Goal: Information Seeking & Learning: Check status

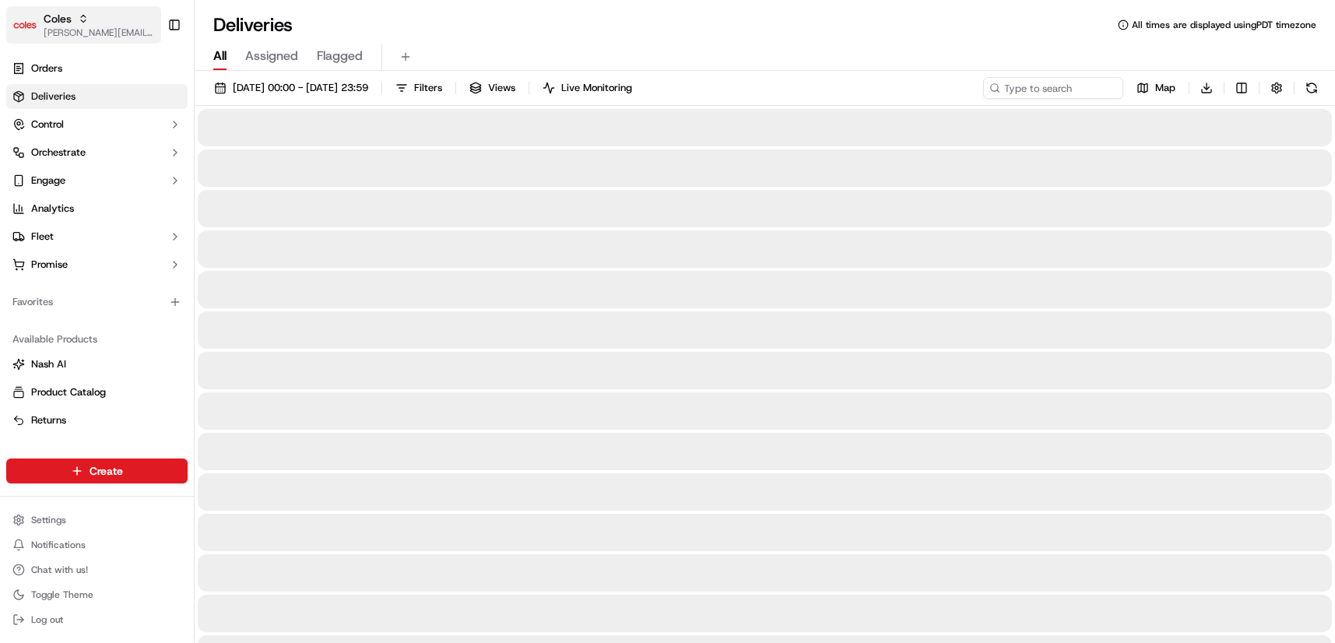
click at [92, 23] on div "Coles" at bounding box center [99, 19] width 111 height 16
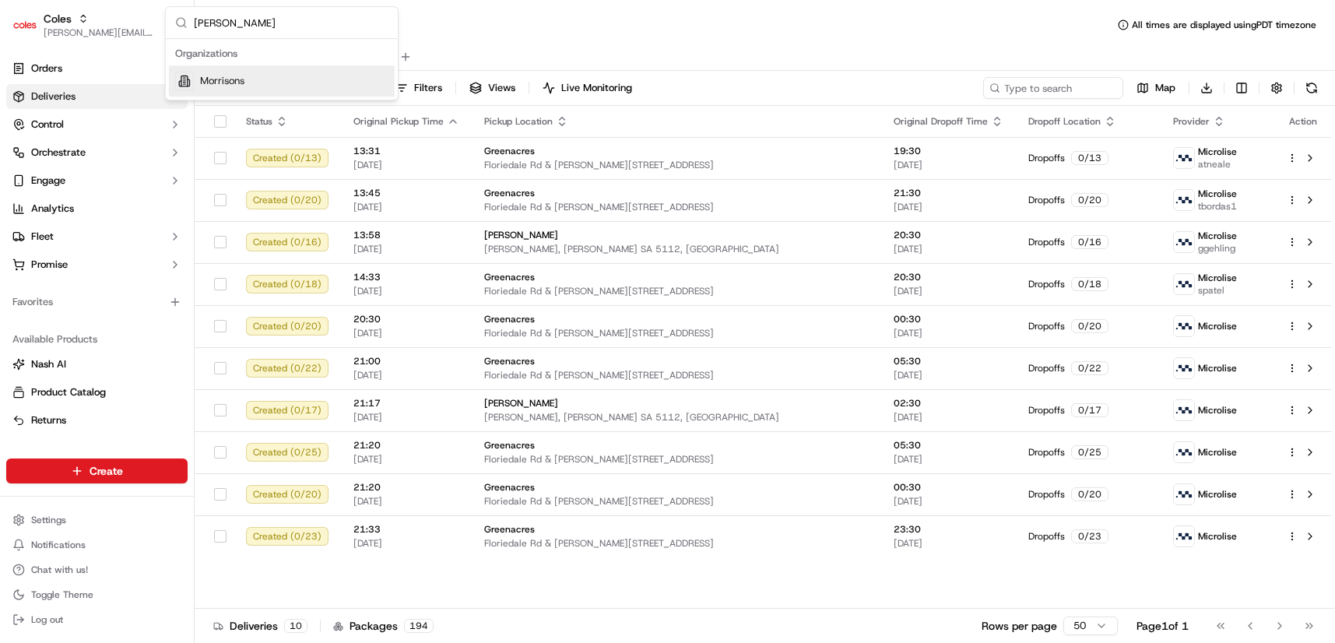
type input "morrison"
click at [219, 80] on span "Morrisons" at bounding box center [222, 81] width 44 height 14
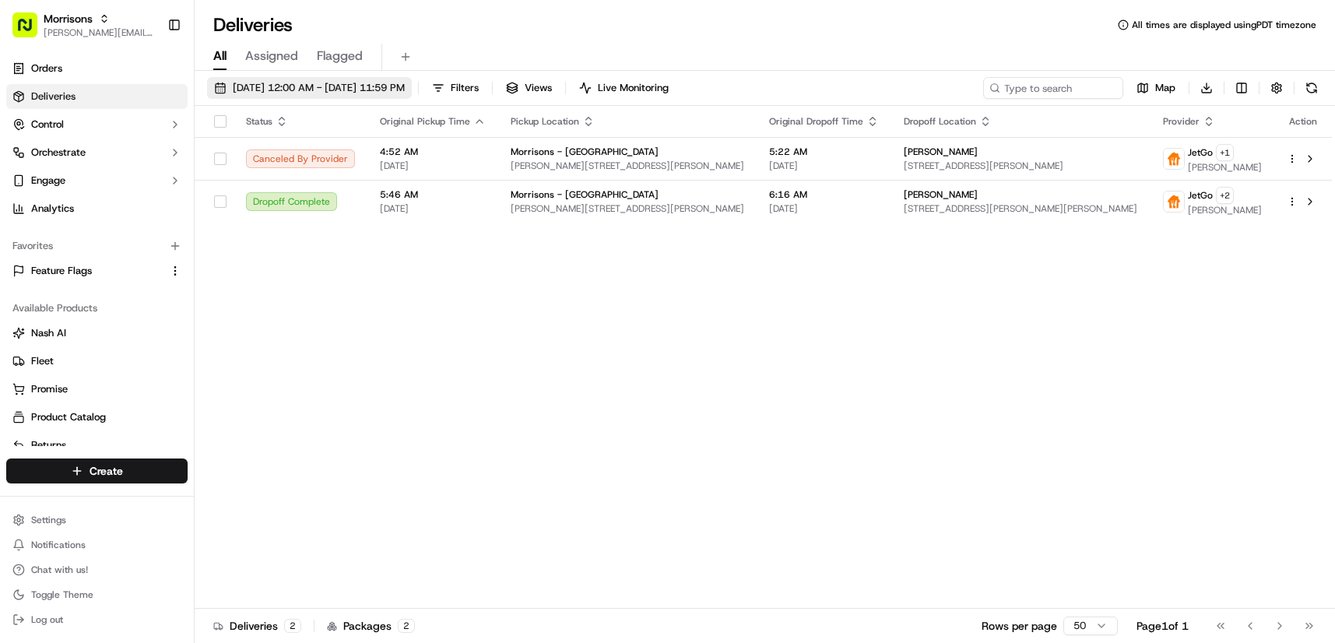
click at [340, 89] on span "09/15/2025 12:00 AM - 09/15/2025 11:59 PM" at bounding box center [319, 88] width 172 height 14
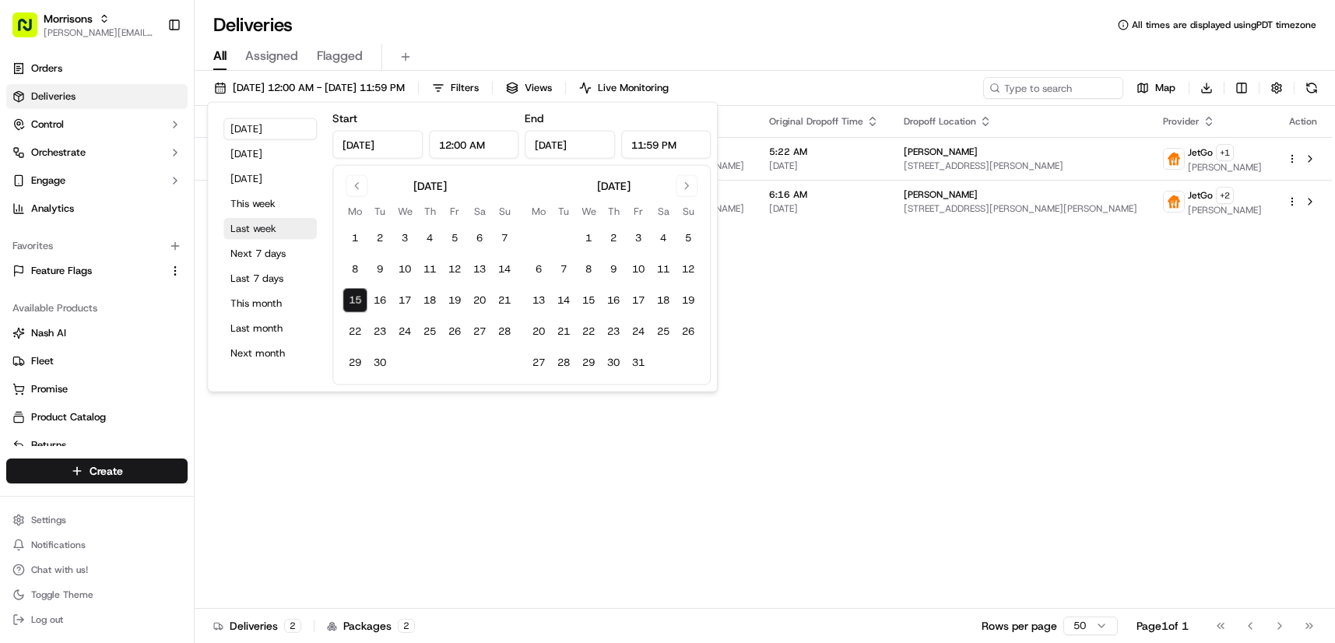
click at [270, 233] on button "Last week" at bounding box center [269, 229] width 93 height 22
type input "Sep 8, 2025"
type input "Sep 14, 2025"
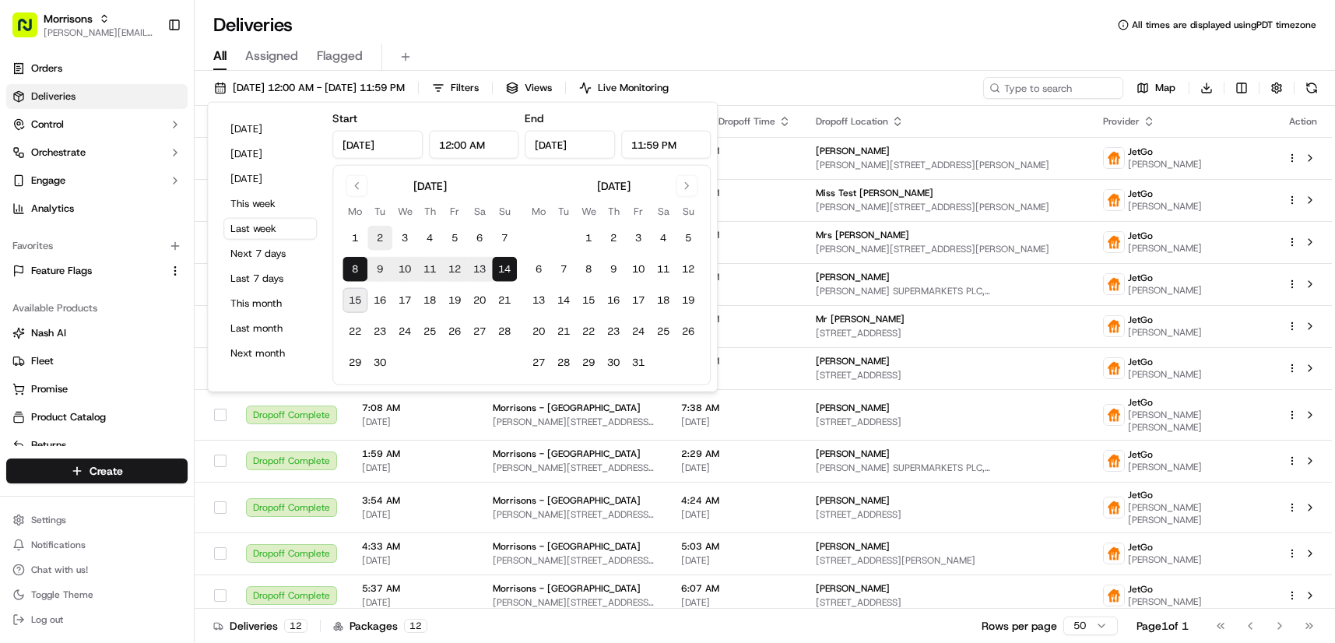
click at [768, 389] on td "7:26 AM 09/11/2025" at bounding box center [735, 368] width 135 height 42
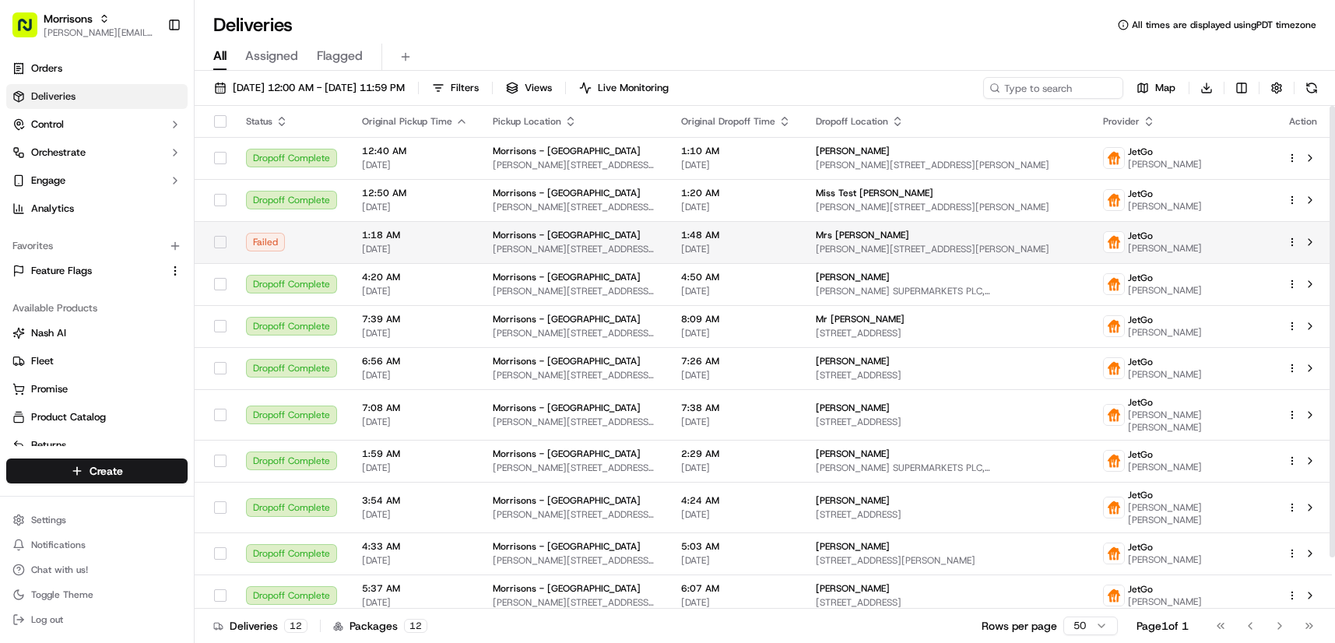
click at [649, 252] on td "Morrisons - Thornbury Rushton Ave, Bradford, England BD3, GB" at bounding box center [574, 242] width 188 height 42
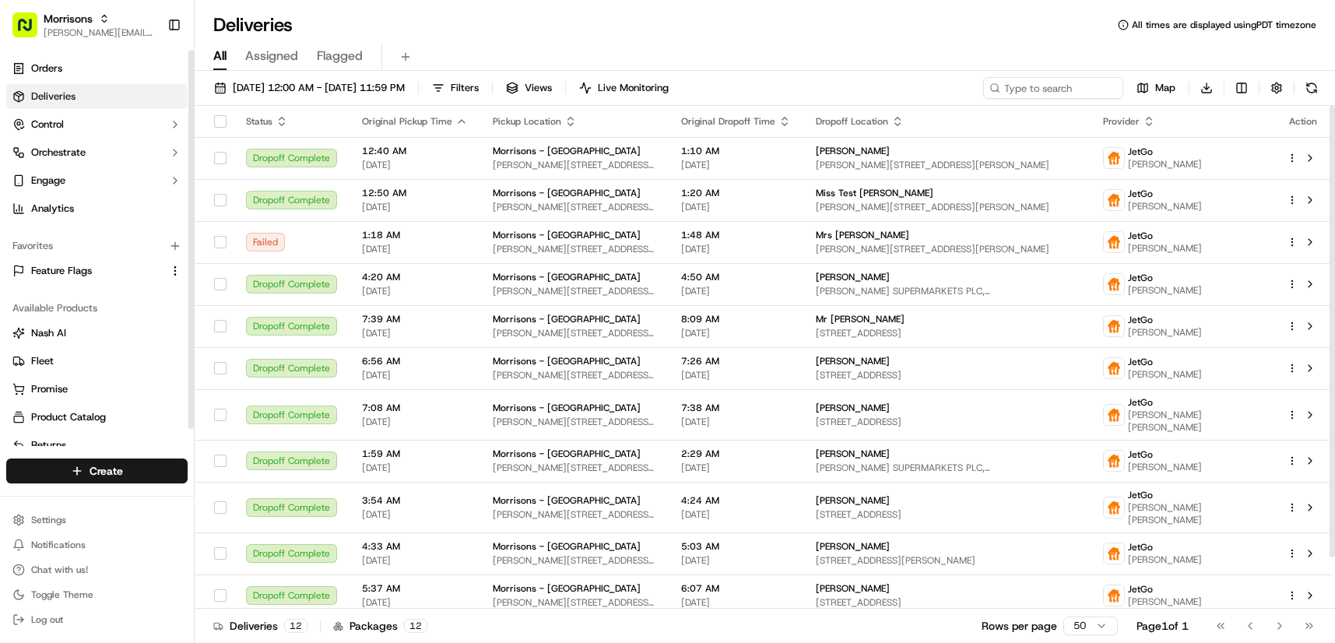
click at [114, 89] on link "Deliveries" at bounding box center [96, 96] width 181 height 25
